Goal: Transaction & Acquisition: Book appointment/travel/reservation

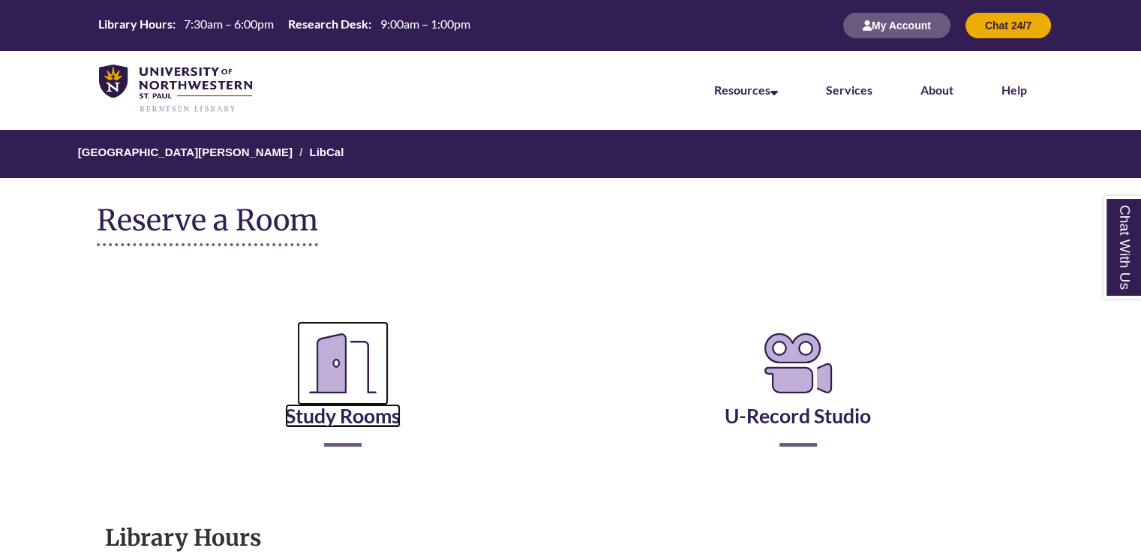
click at [343, 416] on link "Study Rooms" at bounding box center [343, 397] width 116 height 62
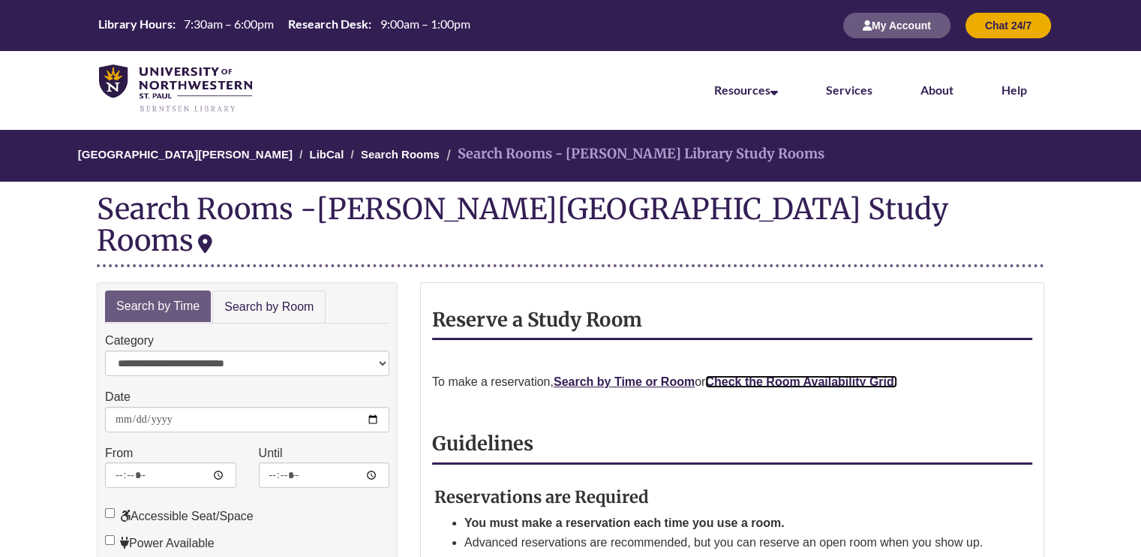
click at [813, 375] on strong "Check the Room Availability Grid." at bounding box center [801, 381] width 192 height 13
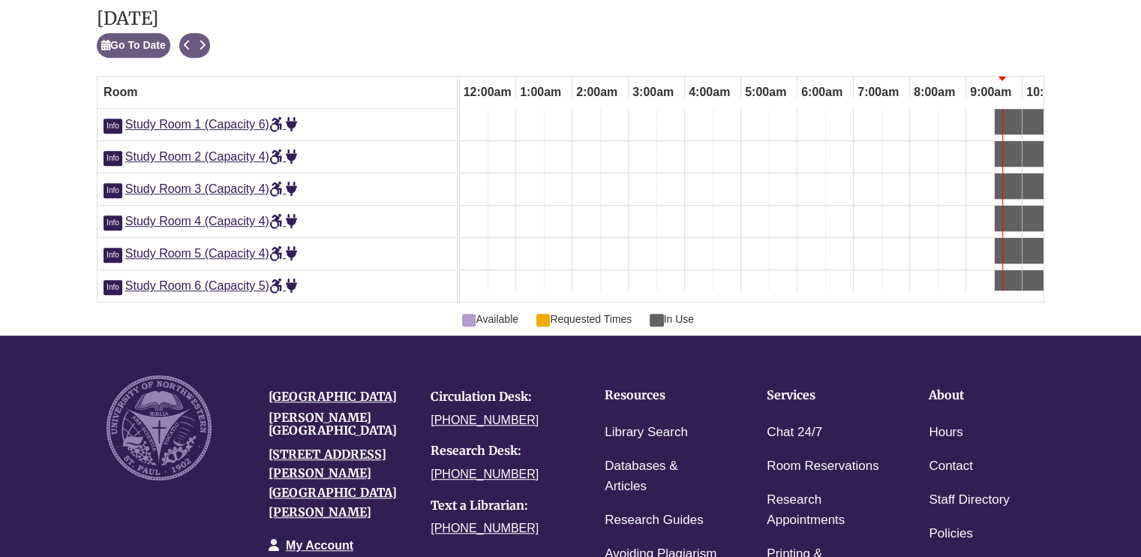
scroll to position [0, 450]
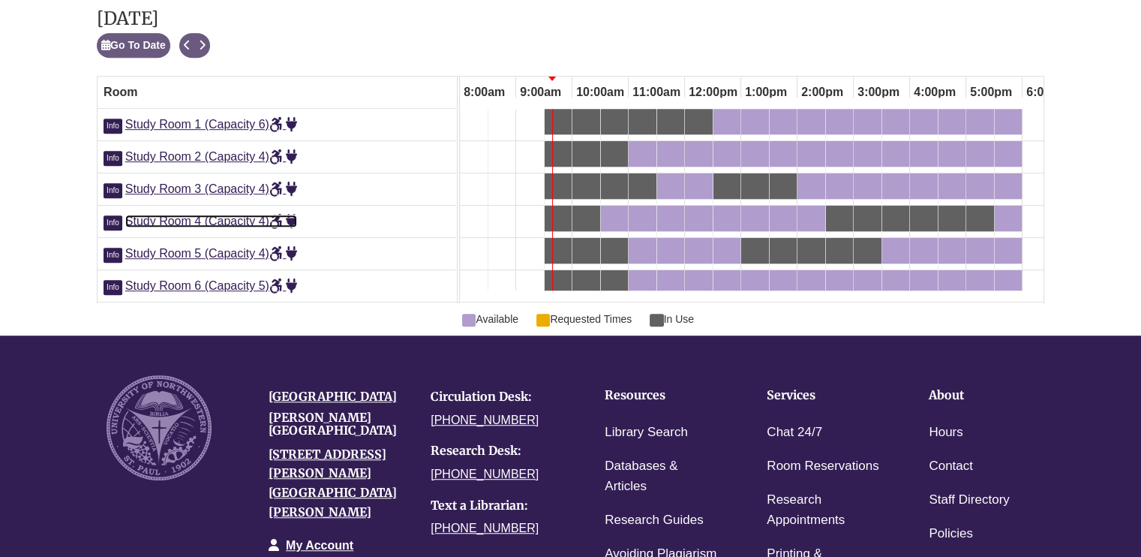
click at [219, 215] on span "Study Room 4 (Capacity 4)" at bounding box center [211, 221] width 173 height 13
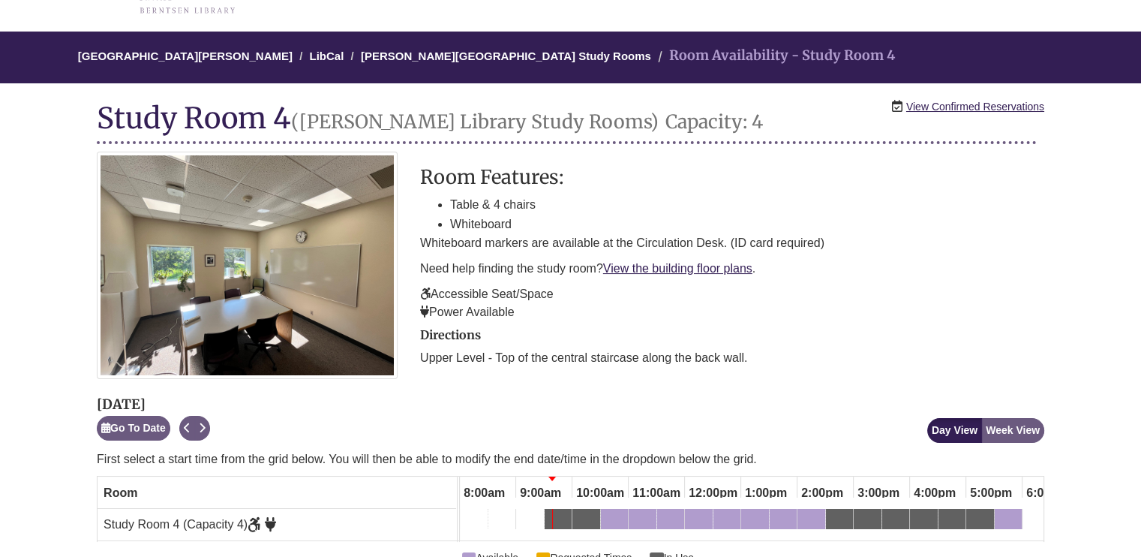
scroll to position [75, 0]
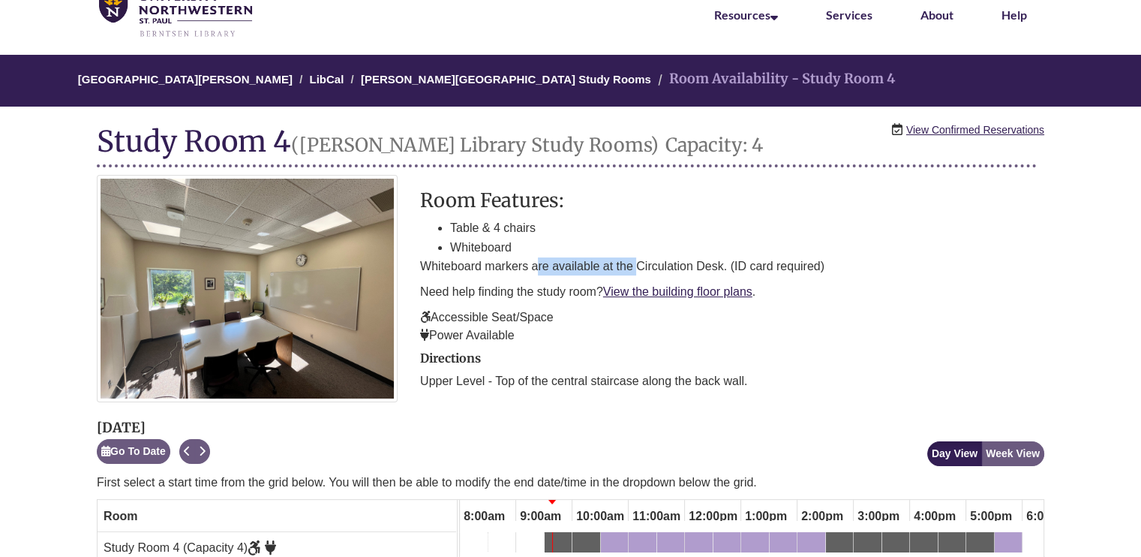
drag, startPoint x: 635, startPoint y: 266, endPoint x: 524, endPoint y: 261, distance: 110.4
click at [525, 262] on p "Whiteboard markers are available at the Circulation Desk. (ID card required)" at bounding box center [732, 266] width 624 height 18
click at [524, 261] on p "Whiteboard markers are available at the Circulation Desk. (ID card required)" at bounding box center [732, 266] width 624 height 18
click at [681, 287] on link "View the building floor plans" at bounding box center [677, 291] width 149 height 13
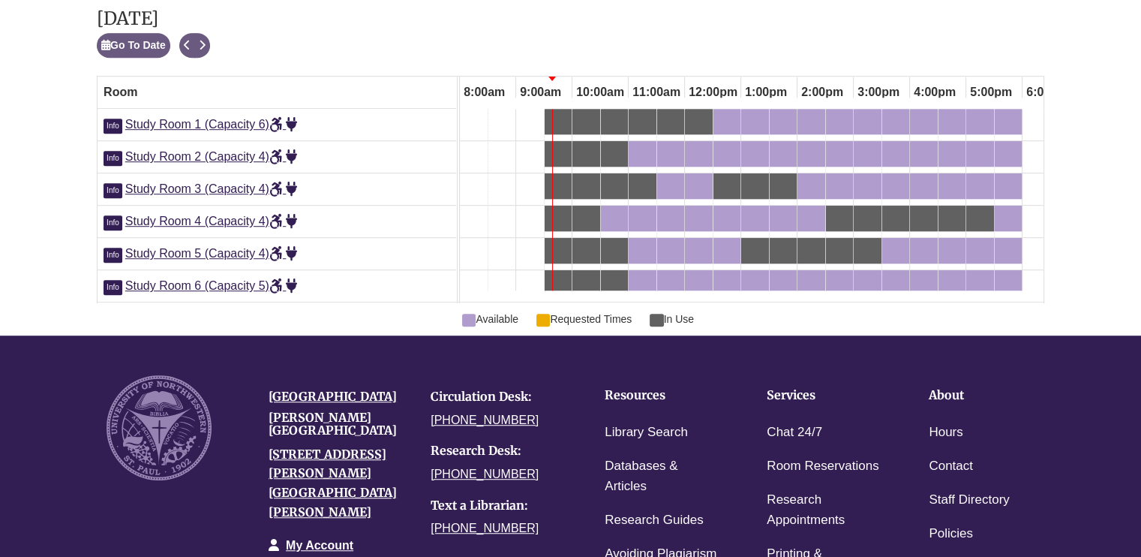
scroll to position [0, 450]
click at [648, 275] on div "11:00am Friday, September 19, 2025 - Study Room 6 - Available" at bounding box center [642, 283] width 25 height 17
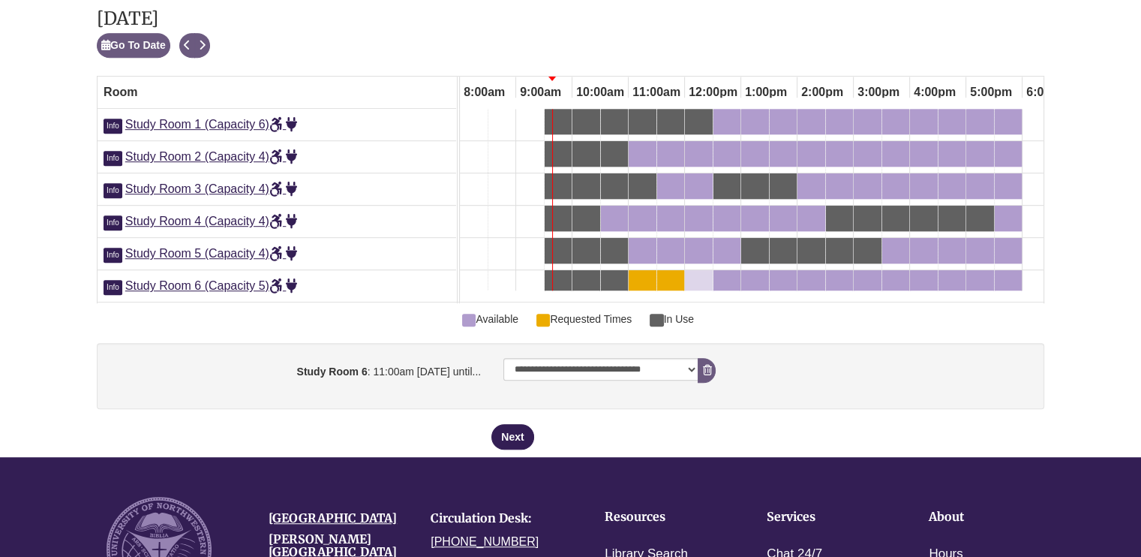
click at [699, 275] on div "12:00pm Friday, September 19, 2025 - Study Room 6 - Available" at bounding box center [699, 283] width 25 height 17
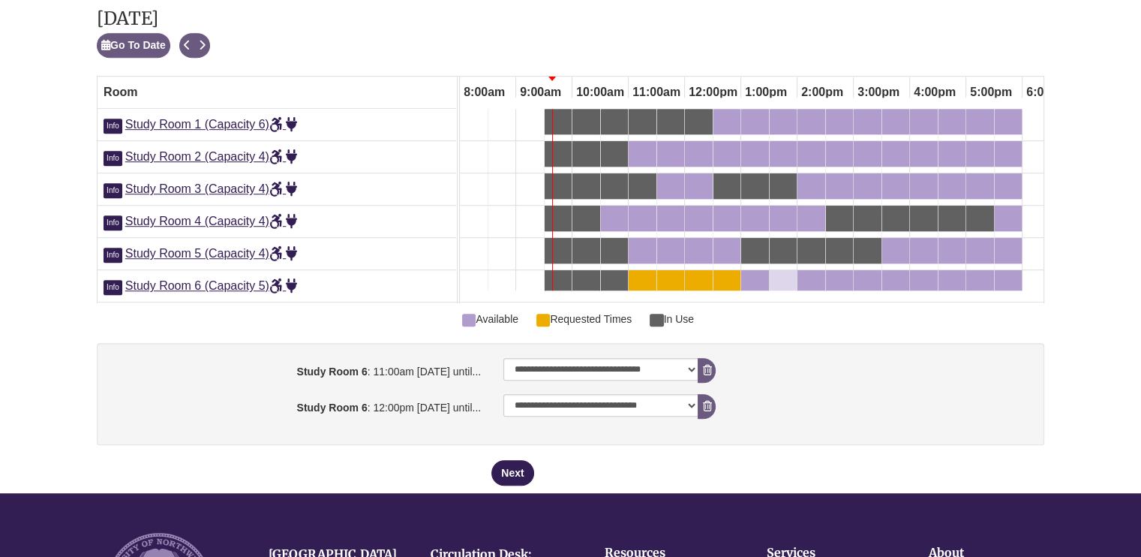
click at [770, 276] on link "1:30pm Friday, September 19, 2025 - Study Room 6 - Available" at bounding box center [783, 283] width 27 height 26
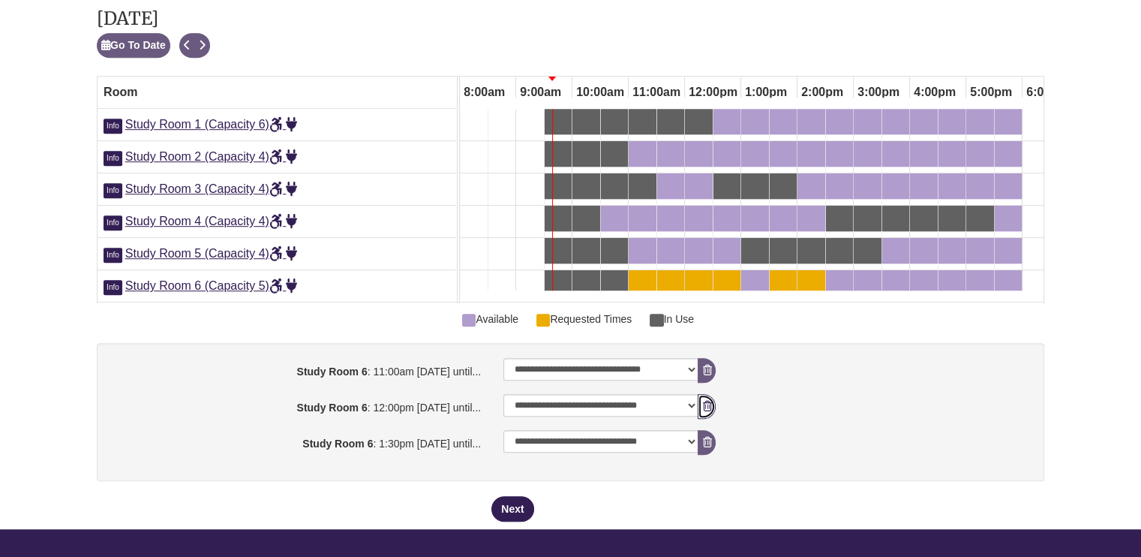
click at [709, 419] on button "Remove Pending Reservation" at bounding box center [707, 406] width 18 height 25
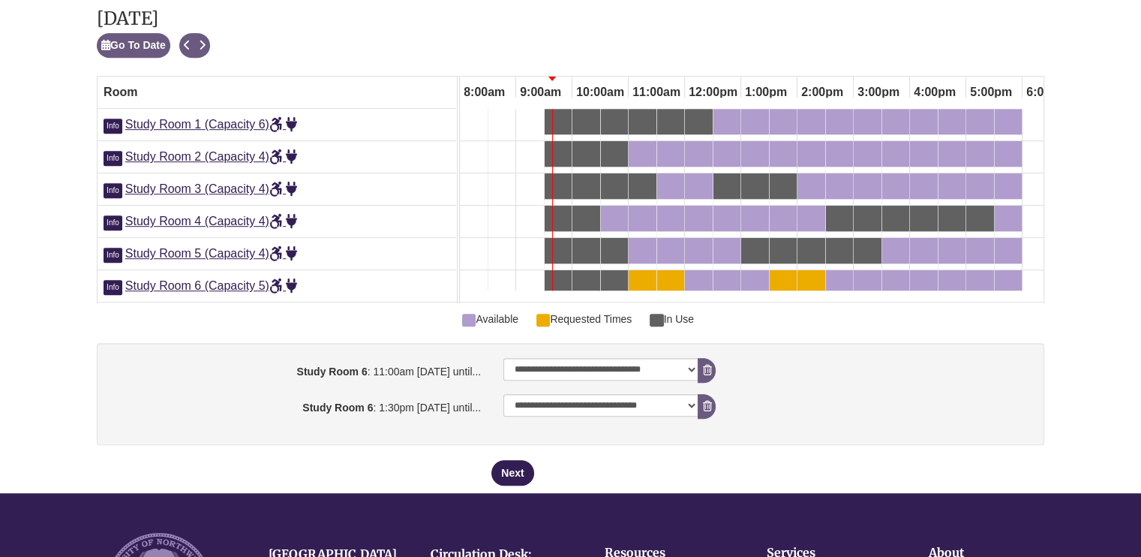
click at [705, 444] on div "**********" at bounding box center [571, 394] width 948 height 102
click at [708, 411] on icon "booking form" at bounding box center [706, 406] width 9 height 11
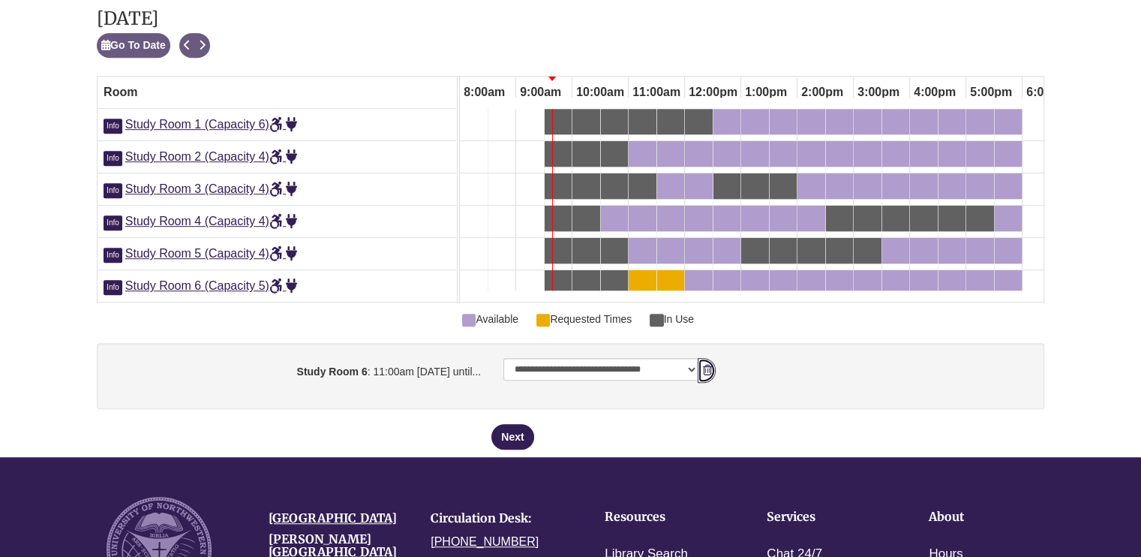
click at [710, 370] on button "Remove Pending Reservation" at bounding box center [707, 370] width 18 height 25
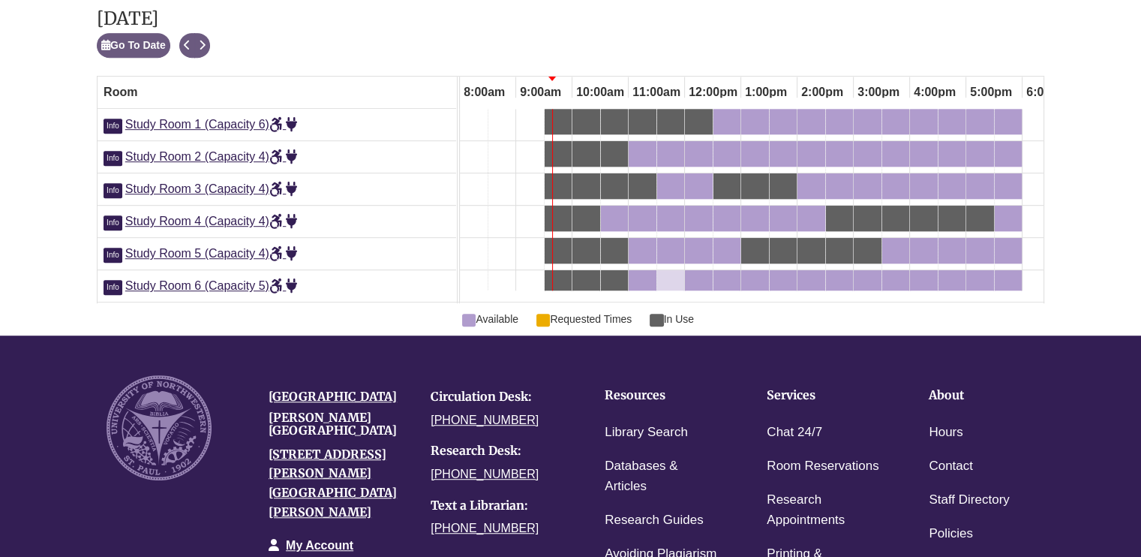
click at [673, 284] on div "11:30am Friday, September 19, 2025 - Study Room 6 - Available" at bounding box center [671, 283] width 24 height 17
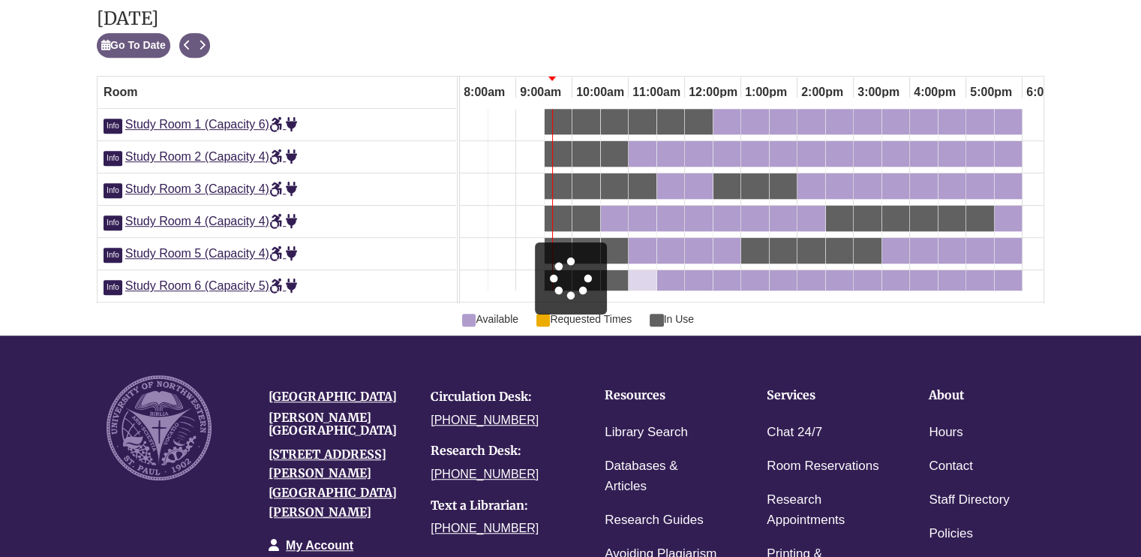
click at [653, 286] on div "11:00am Friday, September 19, 2025 - Study Room 6 - Available" at bounding box center [642, 283] width 25 height 17
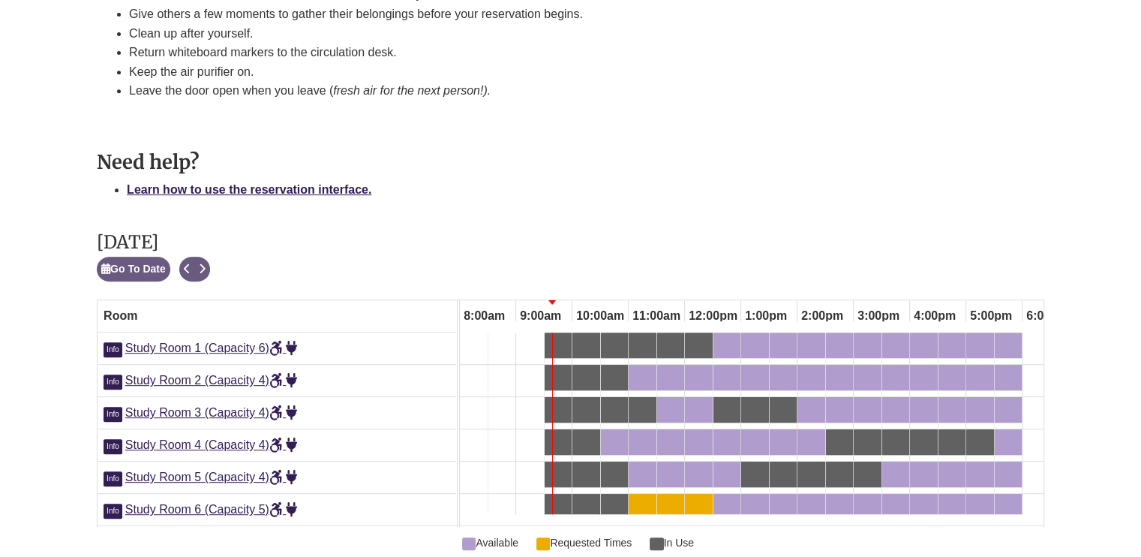
scroll to position [641, 0]
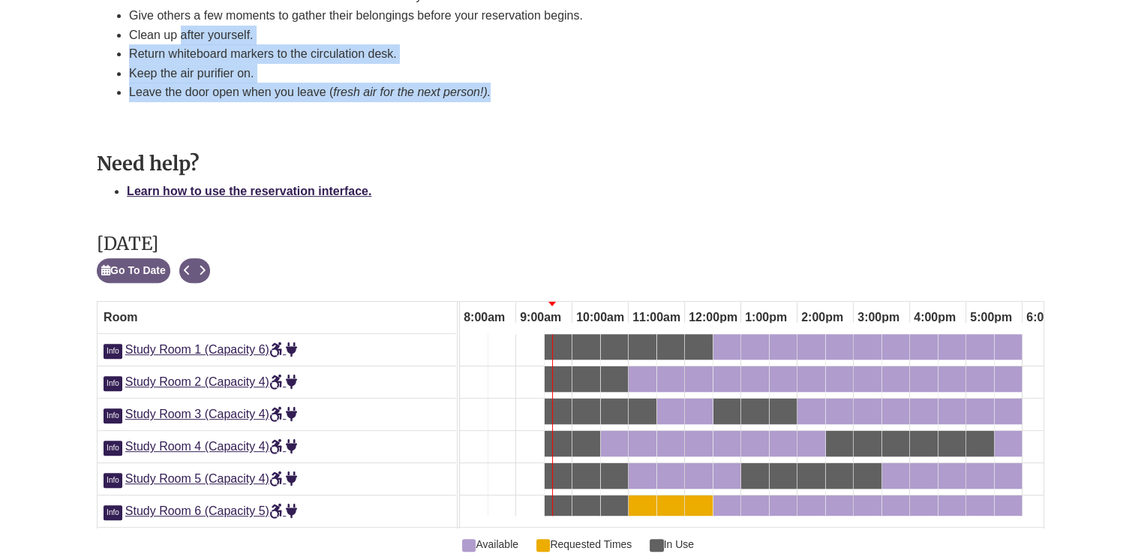
drag, startPoint x: 496, startPoint y: 92, endPoint x: 172, endPoint y: 38, distance: 328.6
click at [177, 38] on ul "Cancel unused reservations. A cancellation link is in your room confirmation em…" at bounding box center [568, 44] width 879 height 116
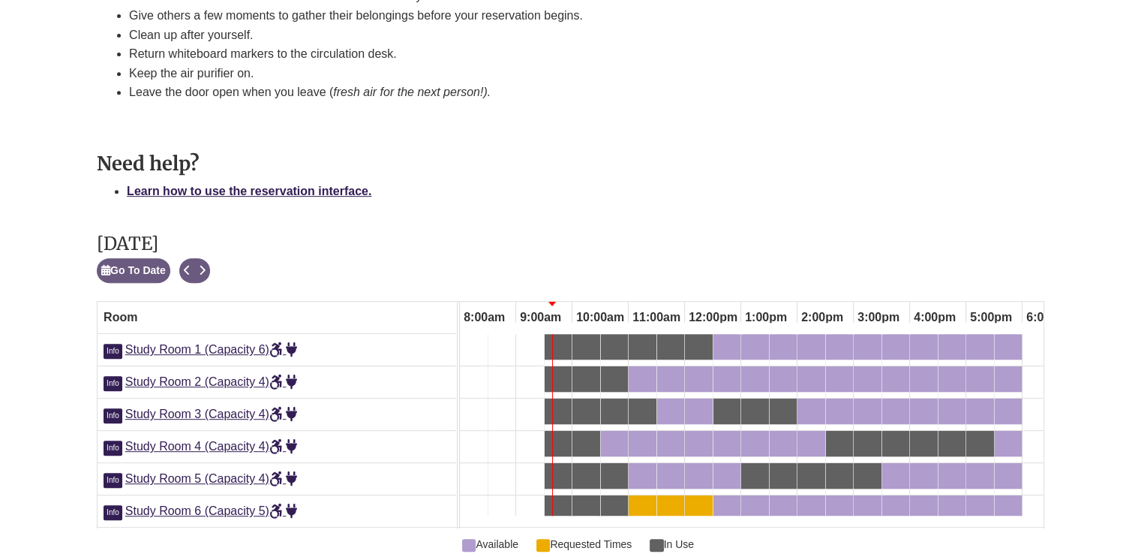
click at [143, 32] on li "Clean up after yourself." at bounding box center [568, 36] width 879 height 20
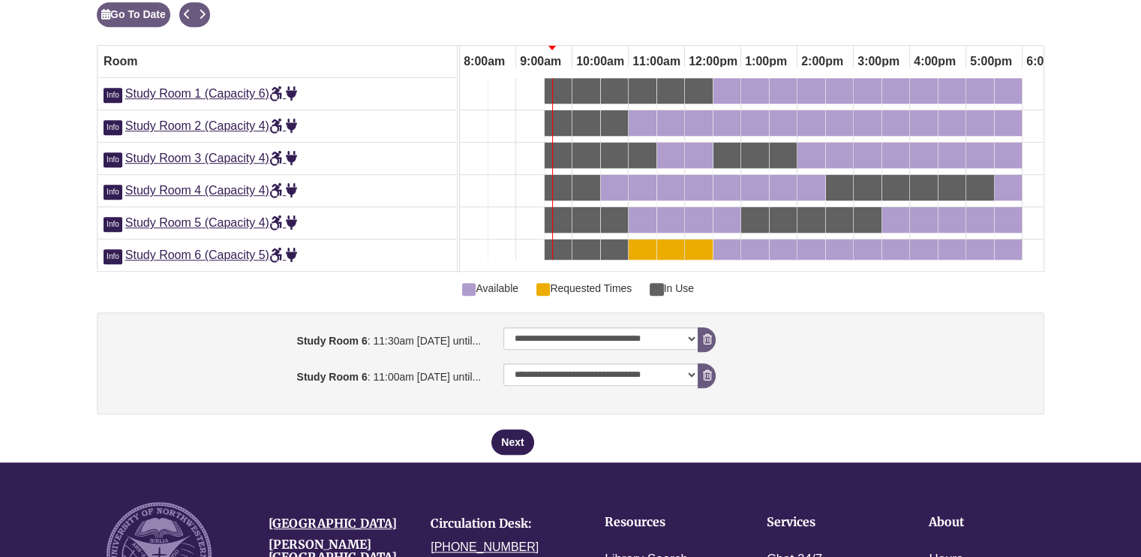
scroll to position [1017, 0]
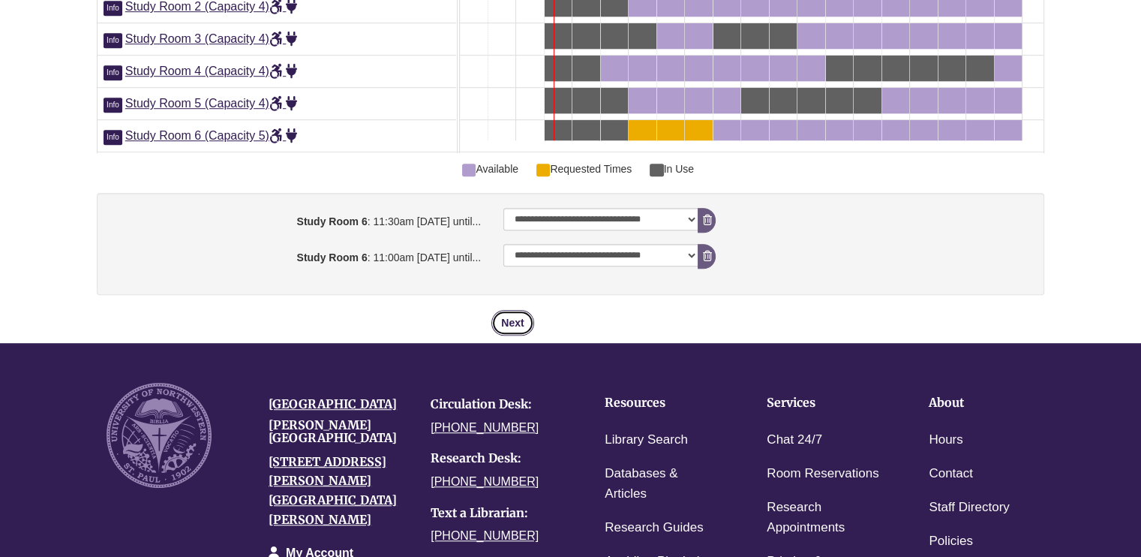
click at [516, 320] on button "Next" at bounding box center [512, 323] width 42 height 26
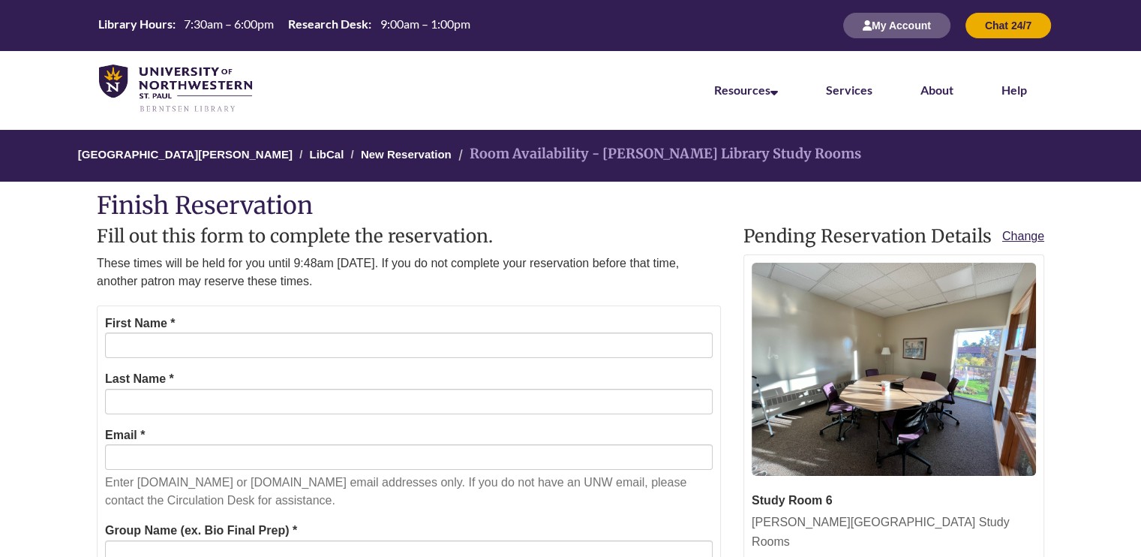
click at [522, 242] on h2 "Fill out this form to complete the reservation." at bounding box center [409, 237] width 624 height 20
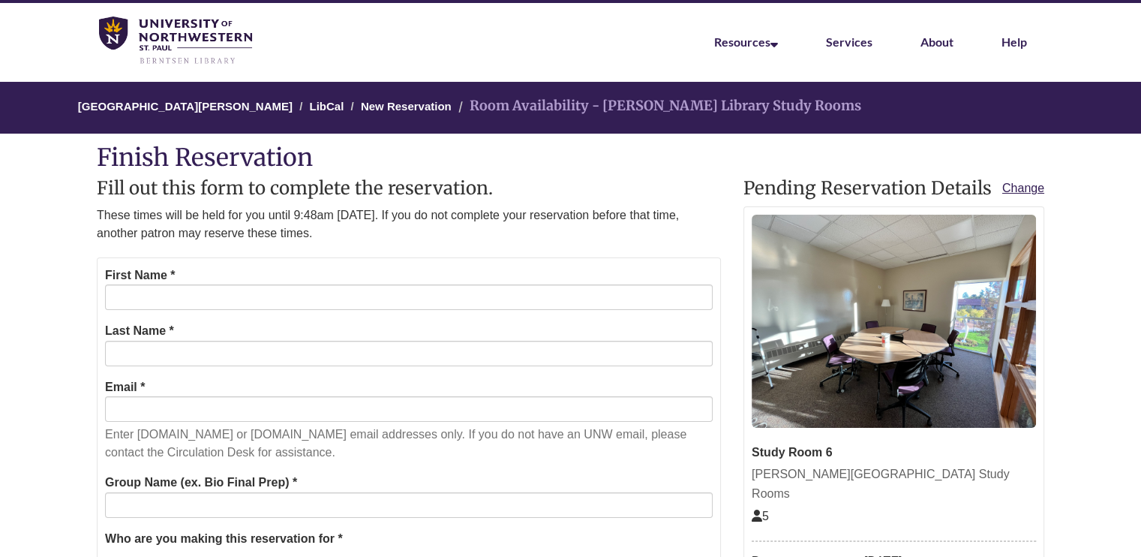
scroll to position [75, 0]
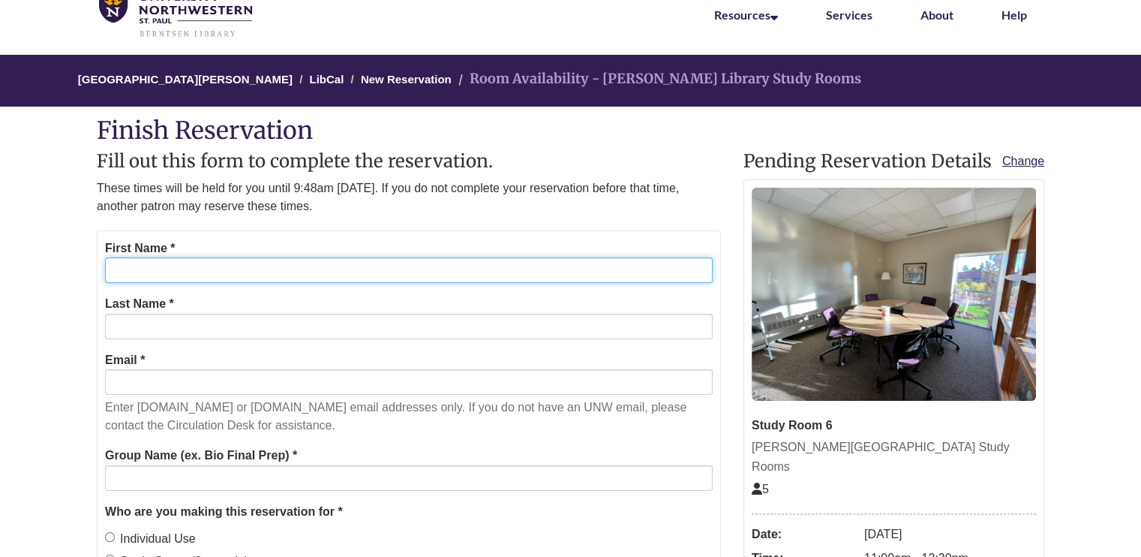
click at [179, 266] on input "First Name *" at bounding box center [409, 270] width 608 height 26
type input "******"
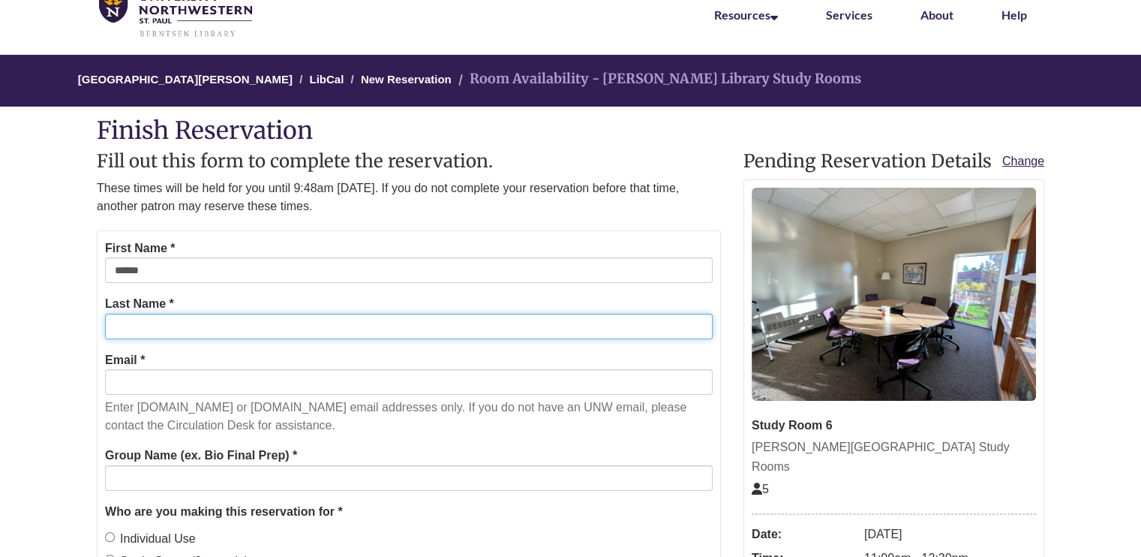
type input "****"
type input "**********"
drag, startPoint x: 141, startPoint y: 323, endPoint x: 122, endPoint y: 326, distance: 19.7
click at [122, 326] on input "****" at bounding box center [409, 327] width 608 height 26
type input "****"
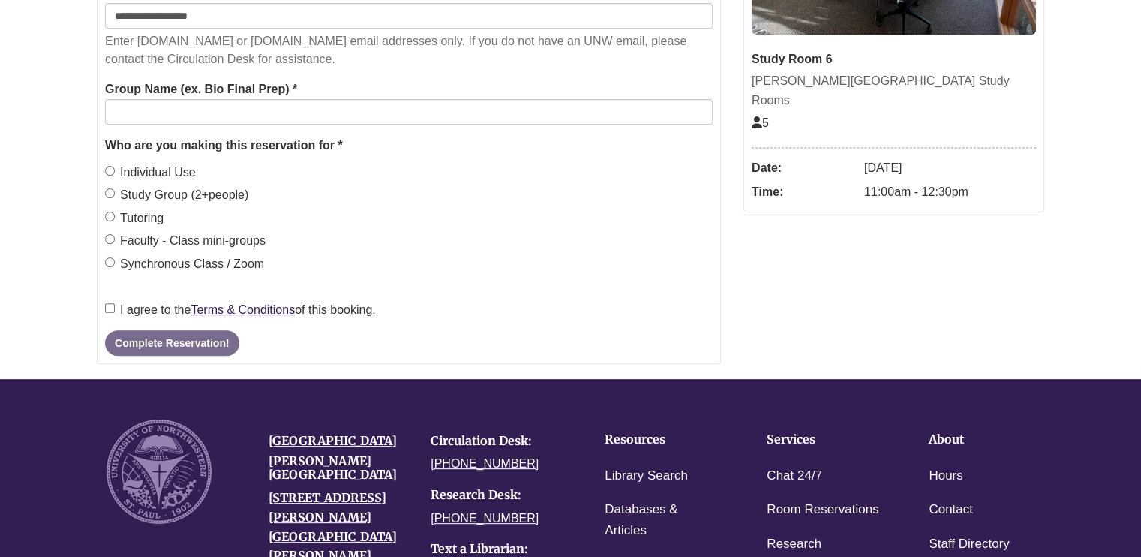
scroll to position [450, 0]
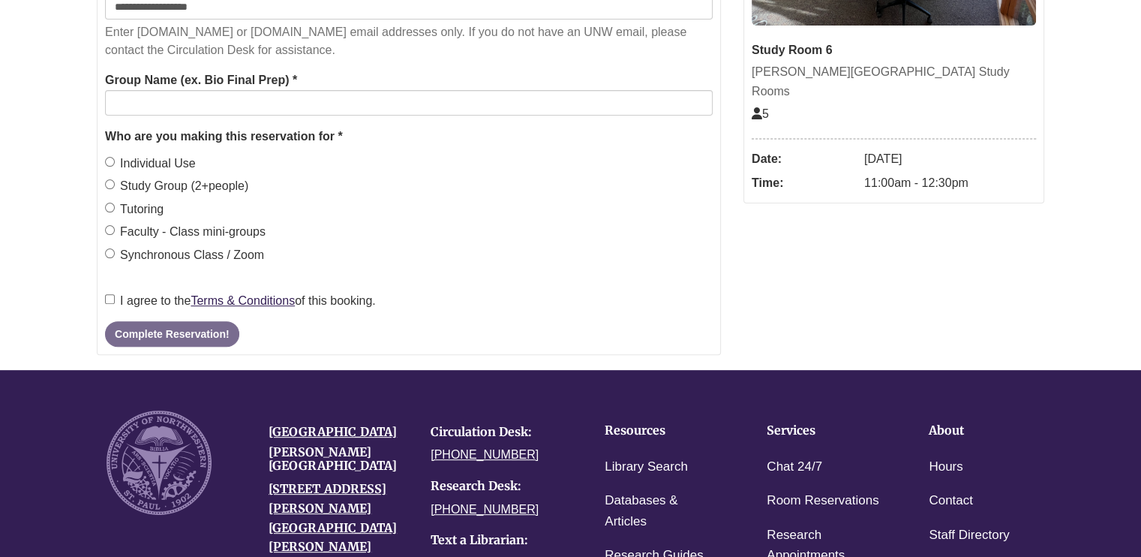
click at [115, 290] on div "[PERSON_NAME] Library Study Rooms: Terms & Conditions Regarding your reservatio…" at bounding box center [409, 297] width 608 height 27
click at [295, 85] on label "Group Name (ex. Bio Final Prep) *" at bounding box center [201, 81] width 192 height 20
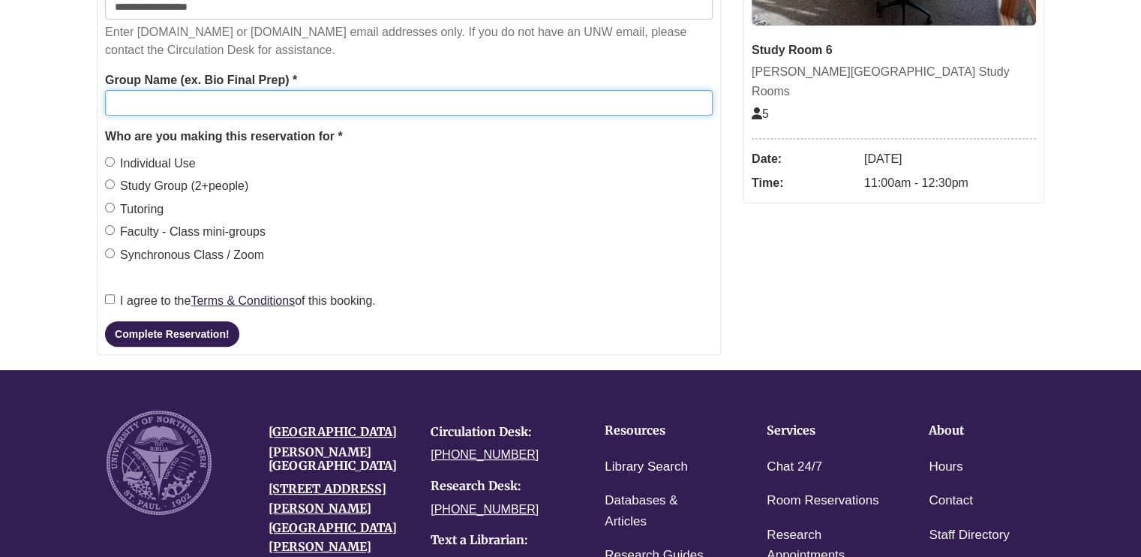
click at [295, 90] on input "Group Name (ex. Bio Final Prep) *" at bounding box center [409, 103] width 608 height 26
type input "***"
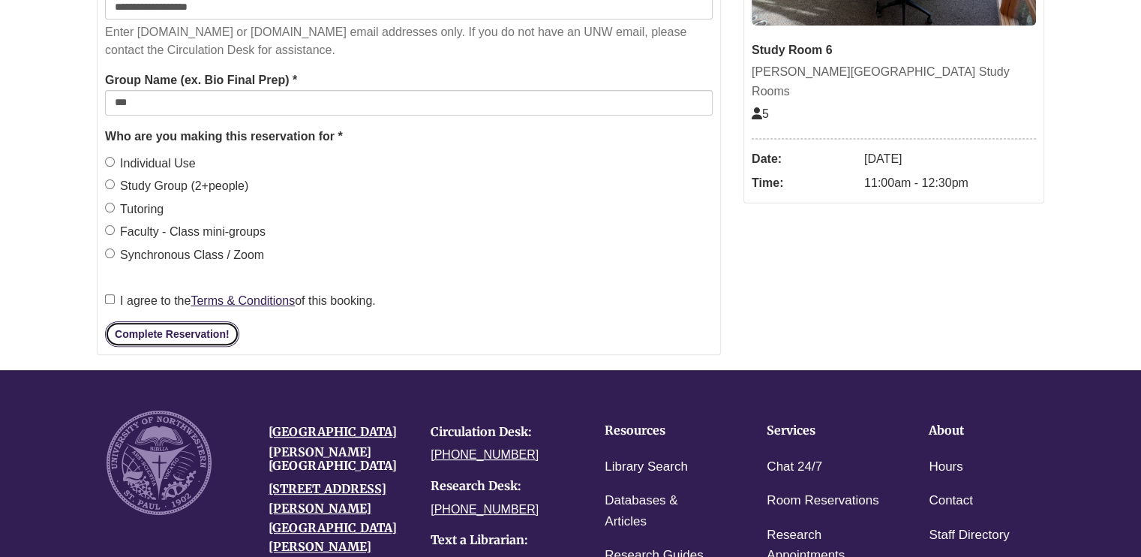
click at [216, 343] on button "Complete Reservation!" at bounding box center [172, 334] width 134 height 26
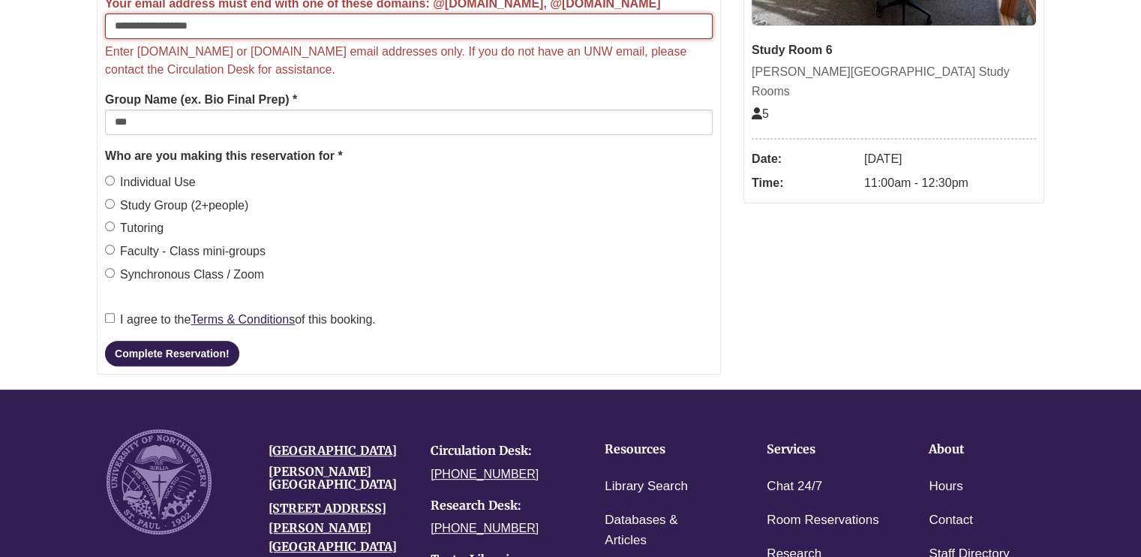
drag, startPoint x: 324, startPoint y: 36, endPoint x: 17, endPoint y: 20, distance: 308.0
click at [19, 20] on body "Alternate page for screen reader Users Skip to Main Content Library Hours: 7:30…" at bounding box center [570, 195] width 1141 height 1290
type input "**********"
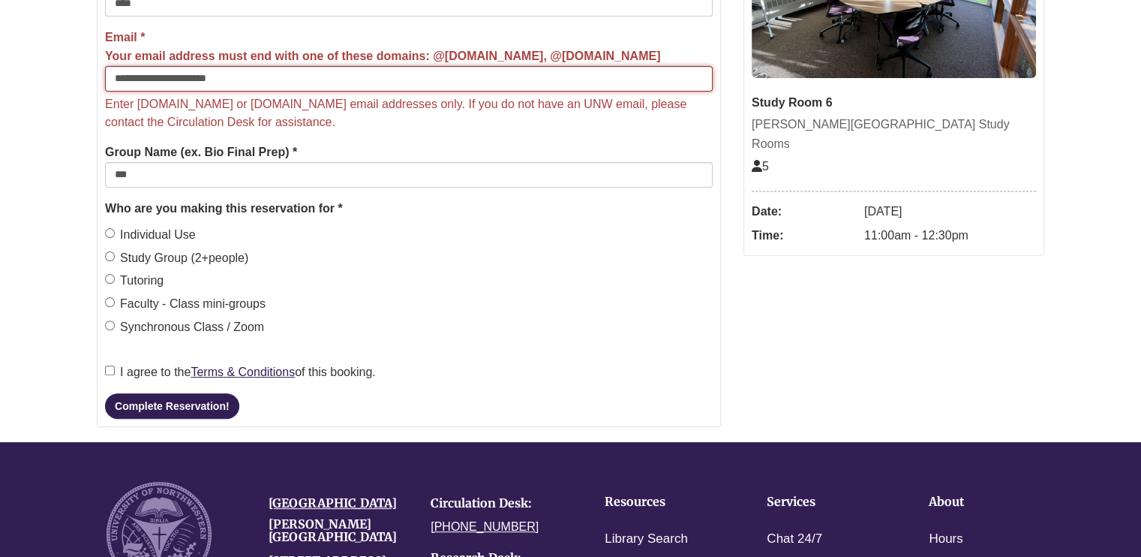
scroll to position [375, 0]
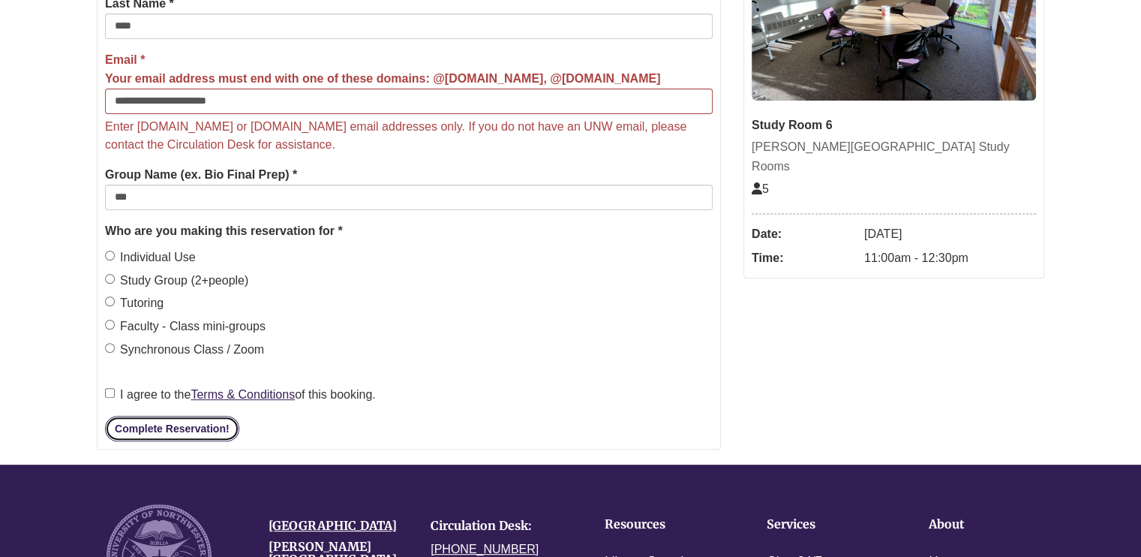
click at [186, 428] on button "Complete Reservation!" at bounding box center [172, 429] width 134 height 26
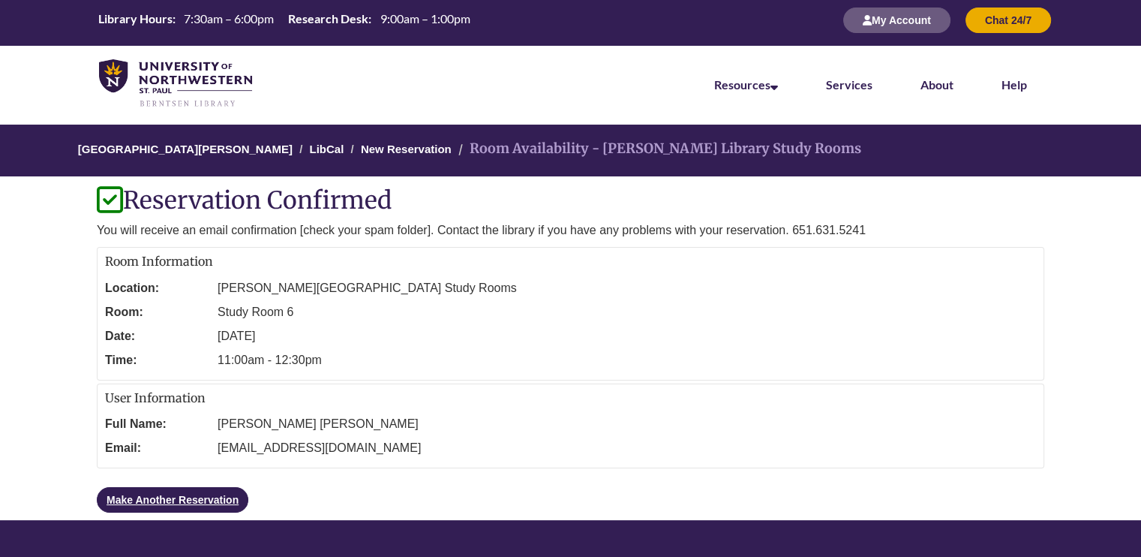
scroll to position [0, 0]
